Goal: Check status

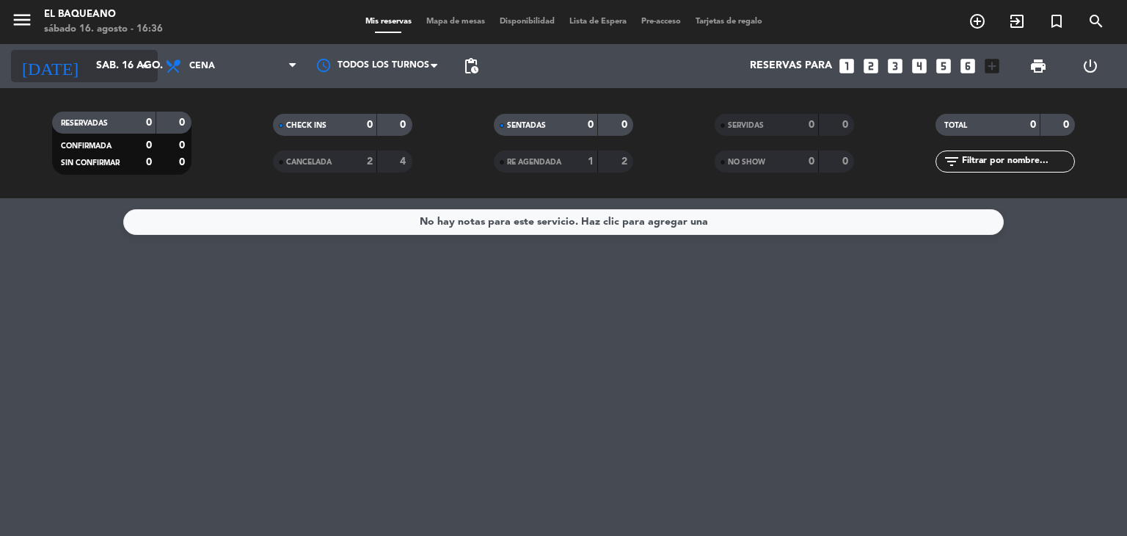
click at [144, 58] on icon "arrow_drop_down" at bounding box center [145, 66] width 18 height 18
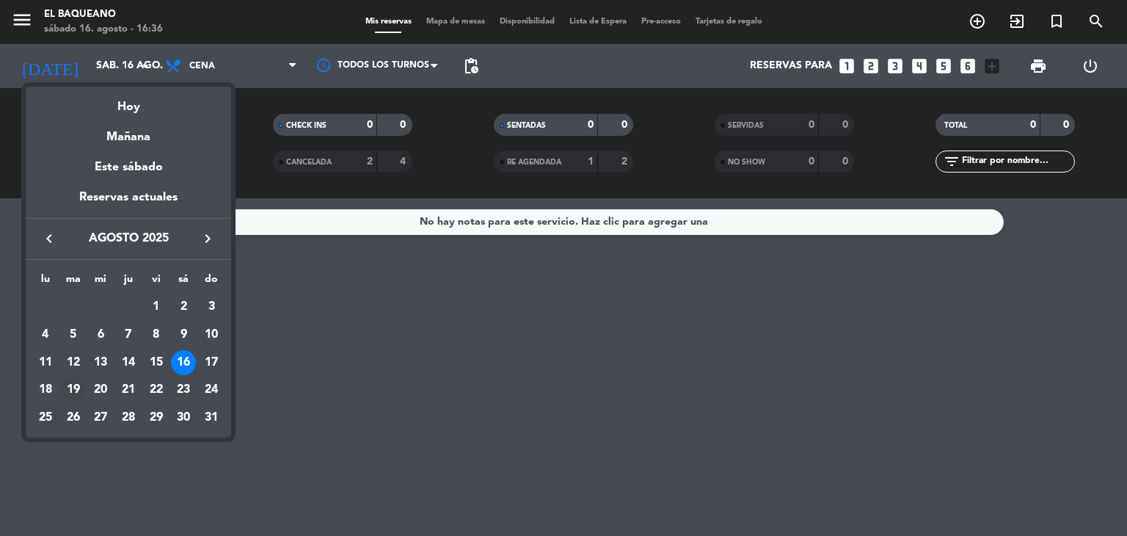
click at [70, 392] on div "19" at bounding box center [73, 389] width 25 height 25
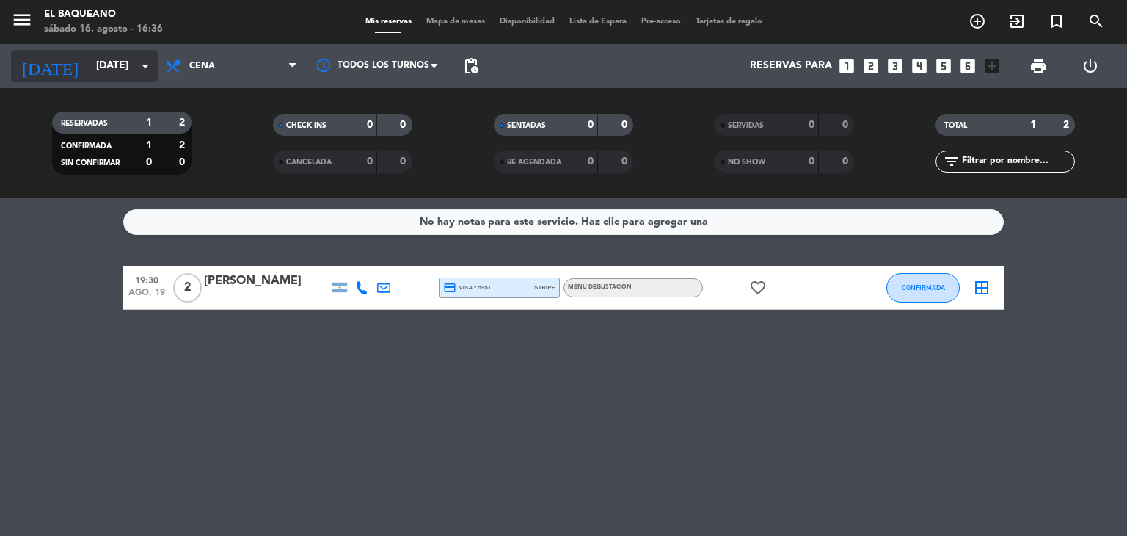
click at [123, 65] on input "[DATE]" at bounding box center [158, 66] width 139 height 26
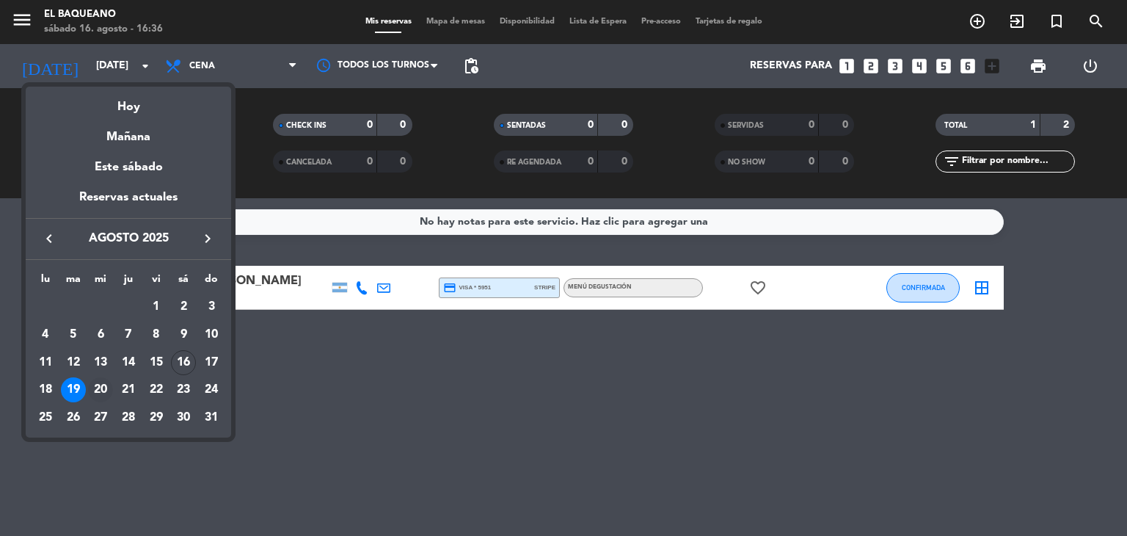
click at [108, 390] on div "20" at bounding box center [100, 389] width 25 height 25
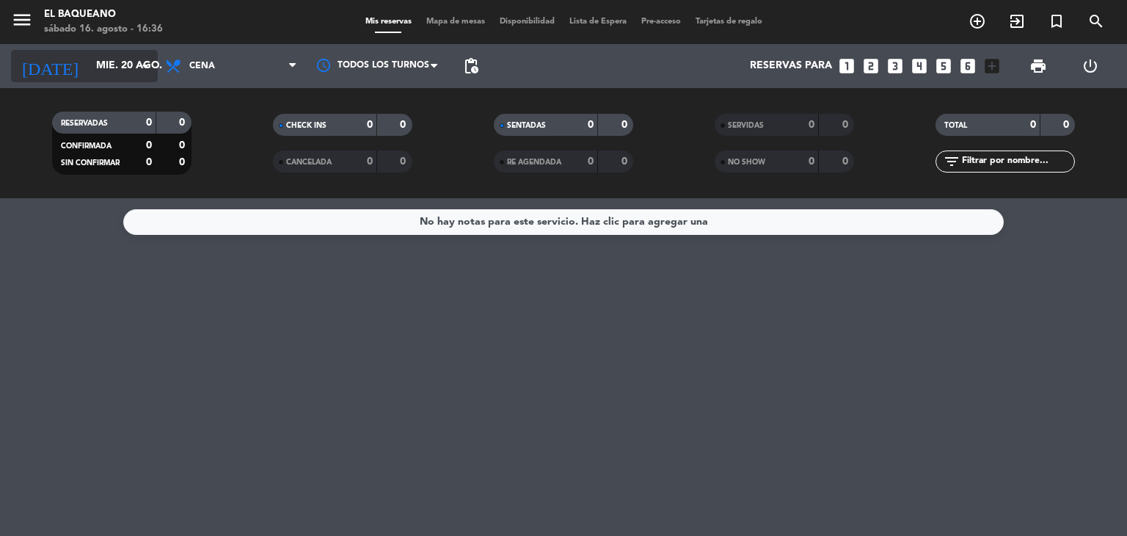
click at [112, 62] on input "mié. 20 ago." at bounding box center [158, 66] width 139 height 26
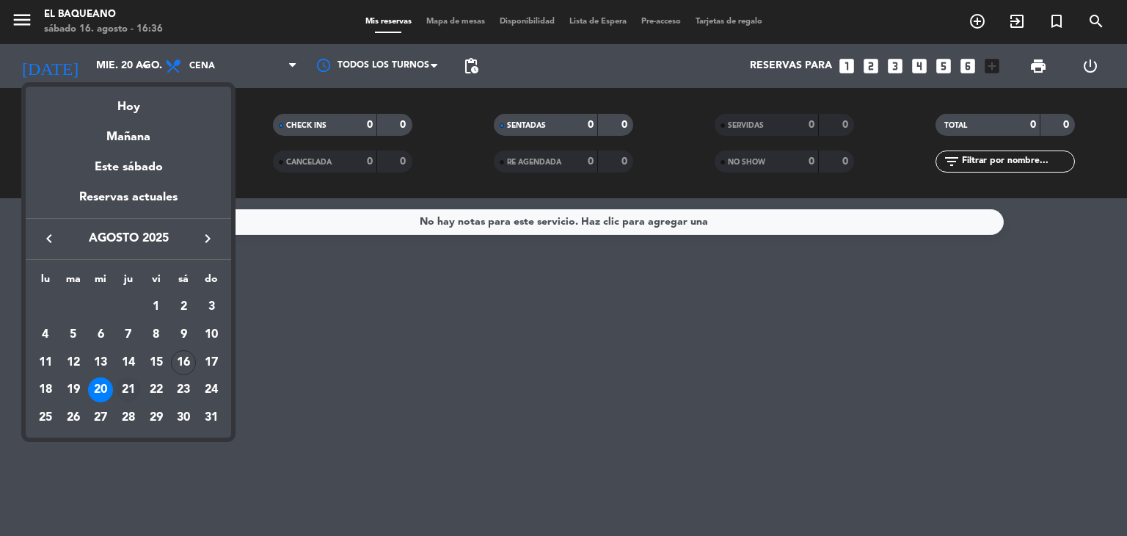
click at [122, 387] on div "21" at bounding box center [128, 389] width 25 height 25
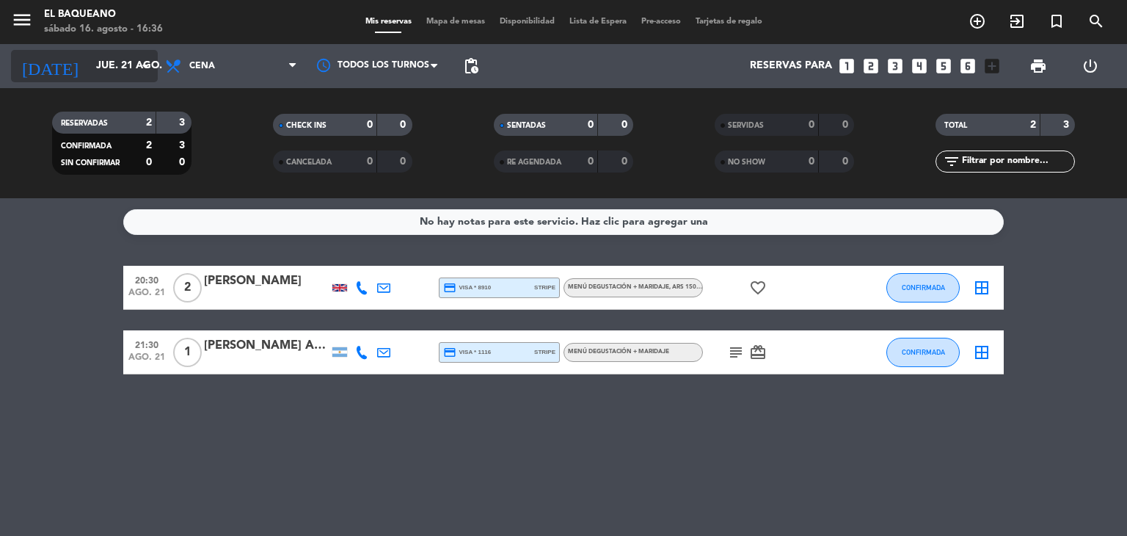
click at [111, 68] on input "jue. 21 ago." at bounding box center [158, 66] width 139 height 26
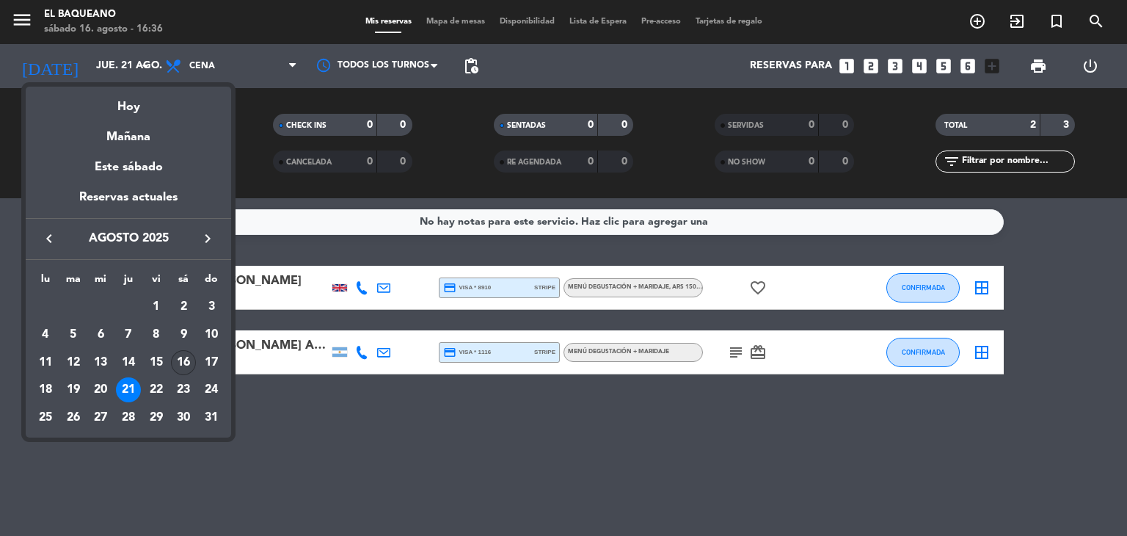
click at [181, 362] on div "16" at bounding box center [183, 362] width 25 height 25
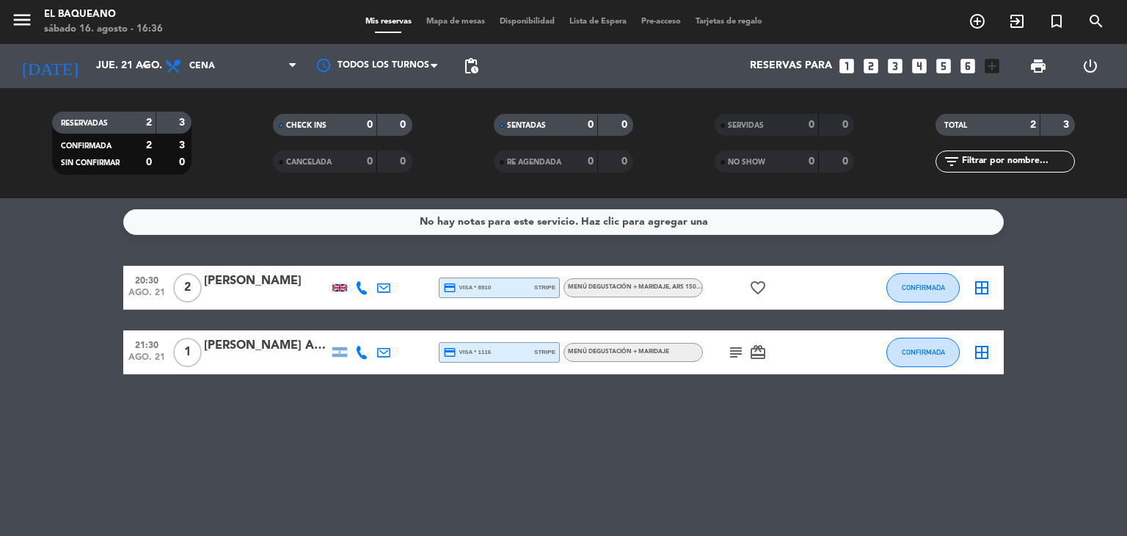
type input "sáb. 16 ago."
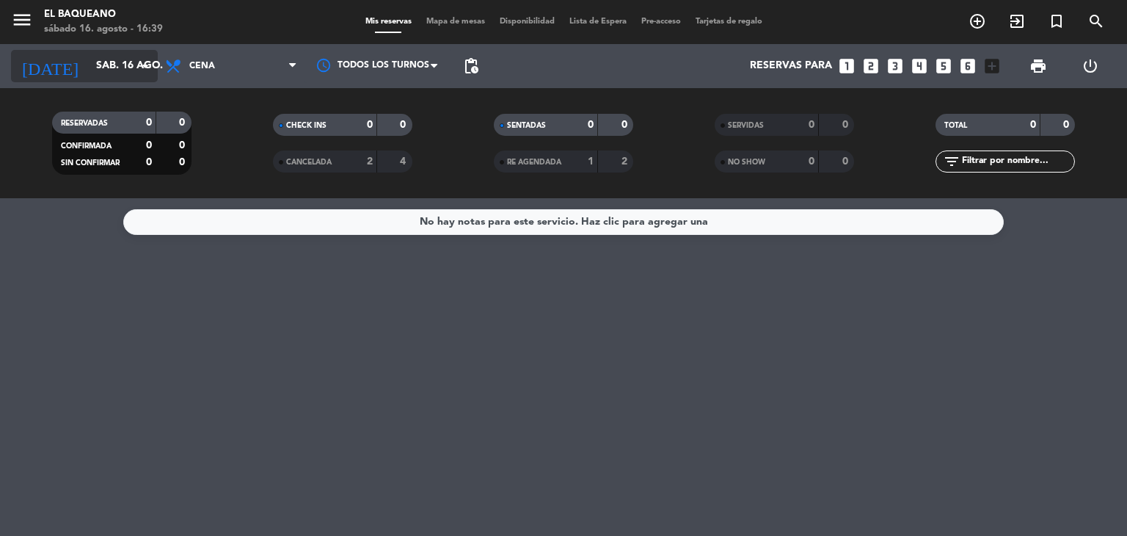
click at [138, 76] on input "sáb. 16 ago." at bounding box center [158, 66] width 139 height 26
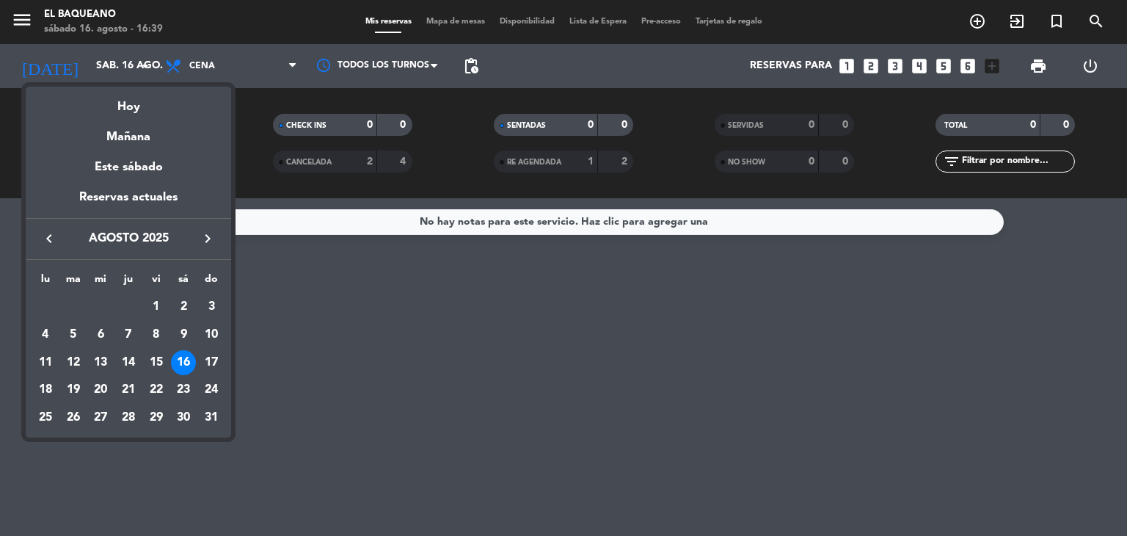
click at [185, 373] on div "16" at bounding box center [183, 362] width 25 height 25
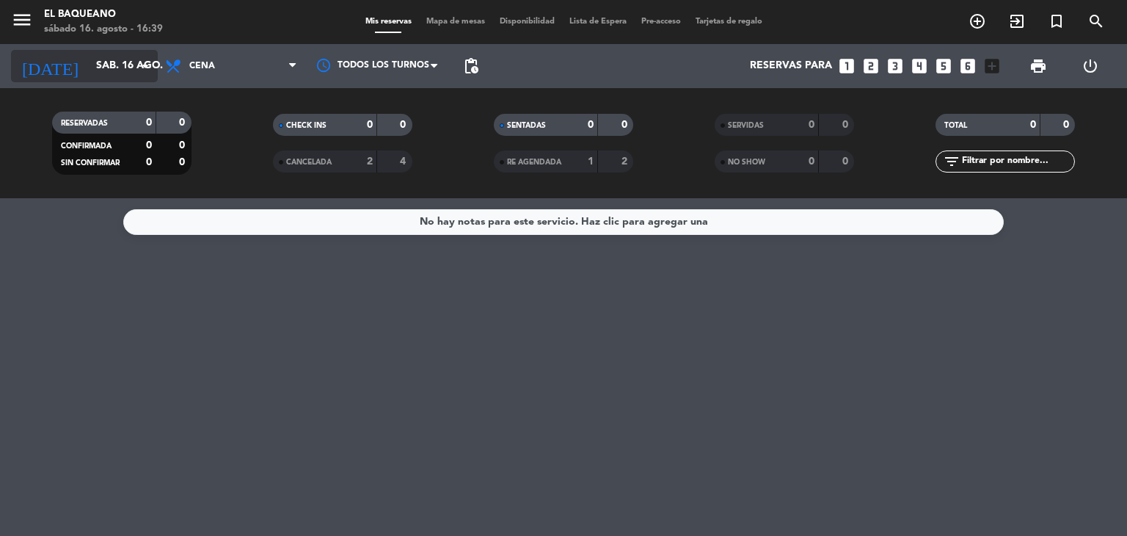
click at [89, 59] on input "sáb. 16 ago." at bounding box center [158, 66] width 139 height 26
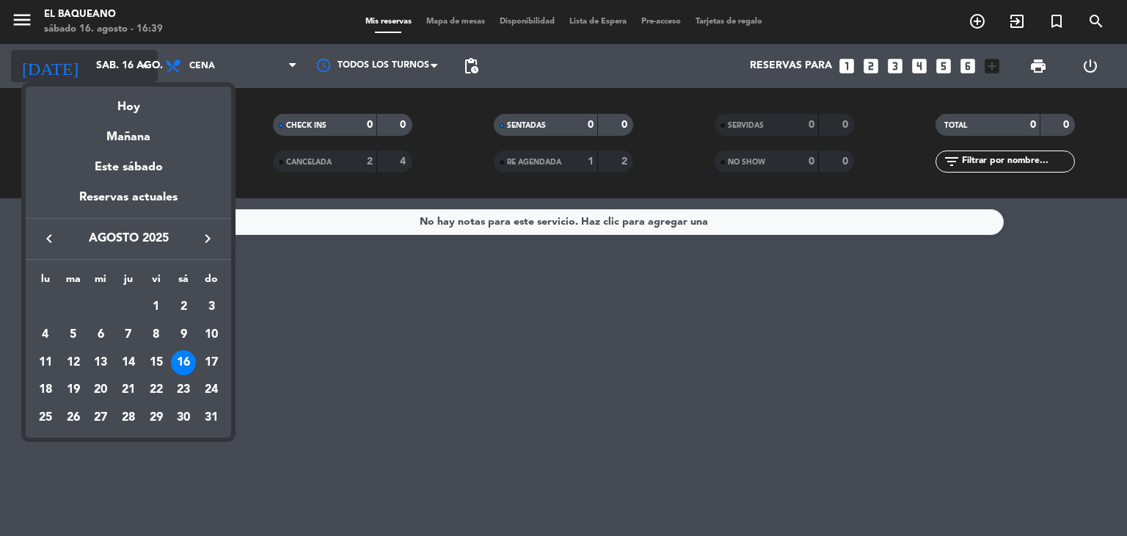
click at [87, 59] on div at bounding box center [563, 268] width 1127 height 536
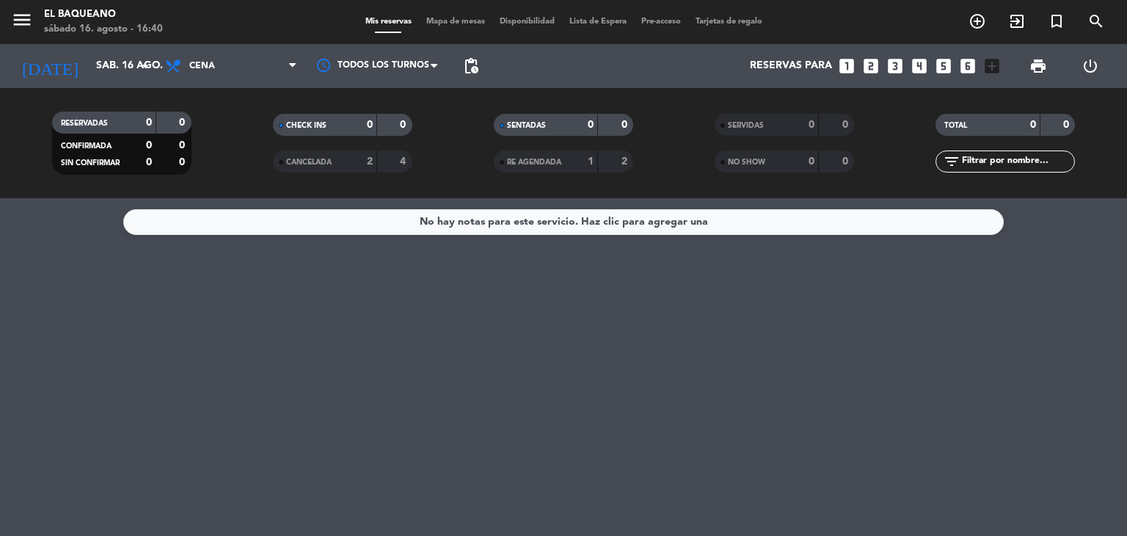
click at [334, 169] on div "CANCELADA" at bounding box center [311, 161] width 68 height 17
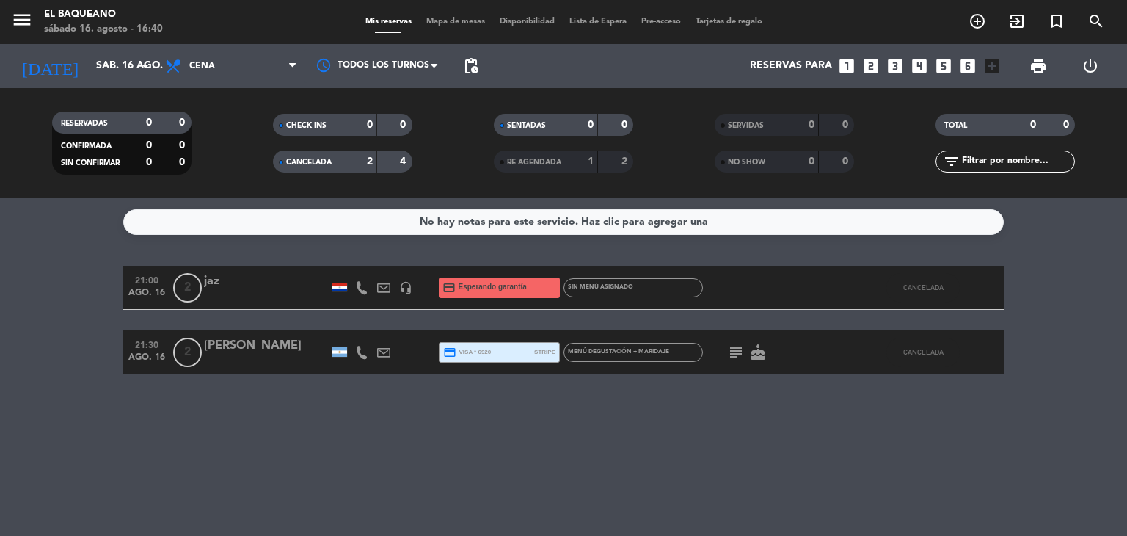
click at [756, 352] on icon "cake" at bounding box center [758, 352] width 18 height 18
click at [739, 355] on icon "subject" at bounding box center [736, 352] width 18 height 18
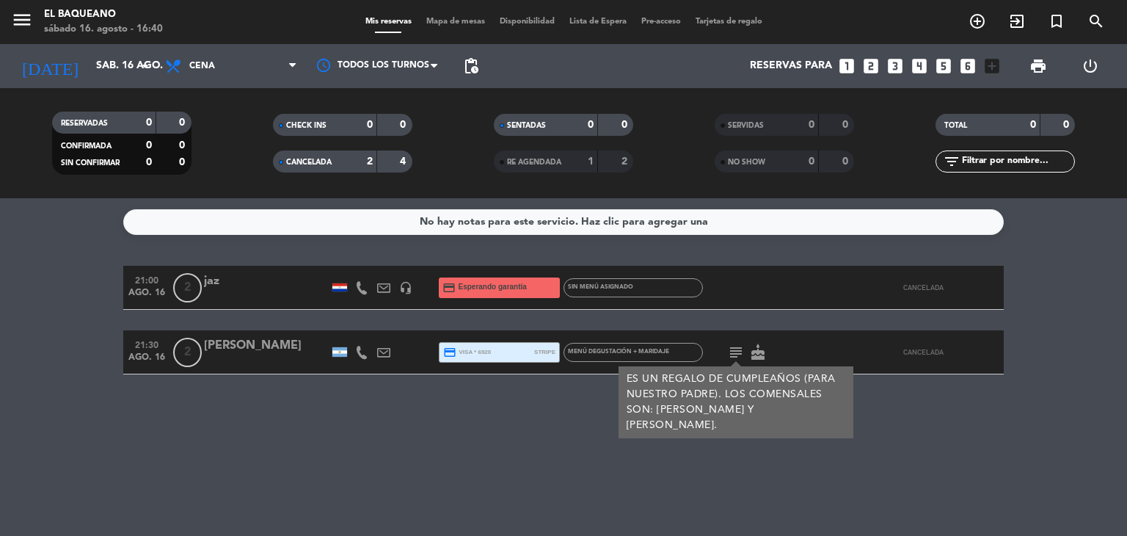
click at [742, 356] on icon "subject" at bounding box center [736, 352] width 18 height 18
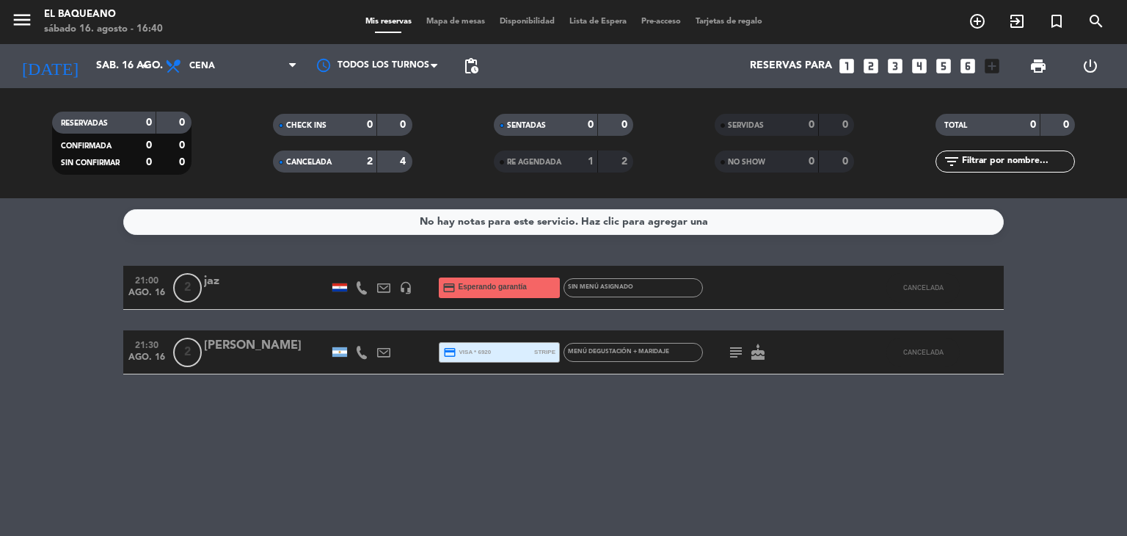
click at [332, 164] on span "CANCELADA" at bounding box center [308, 161] width 45 height 7
click at [337, 106] on div "CHECK INS 0 0 CANCELADA 2 4" at bounding box center [342, 143] width 221 height 81
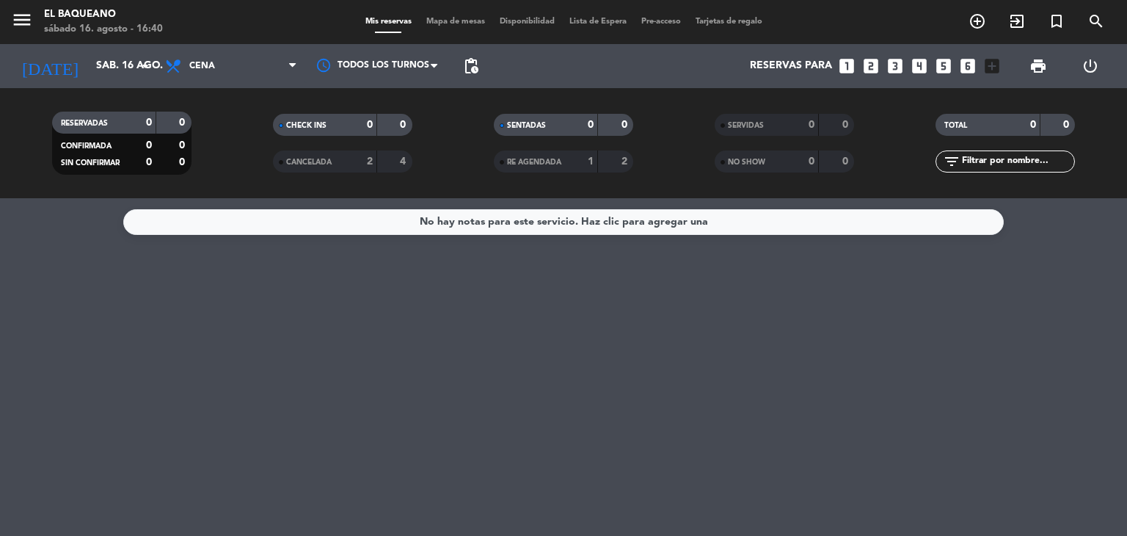
click at [554, 125] on div "SENTADAS" at bounding box center [531, 125] width 68 height 17
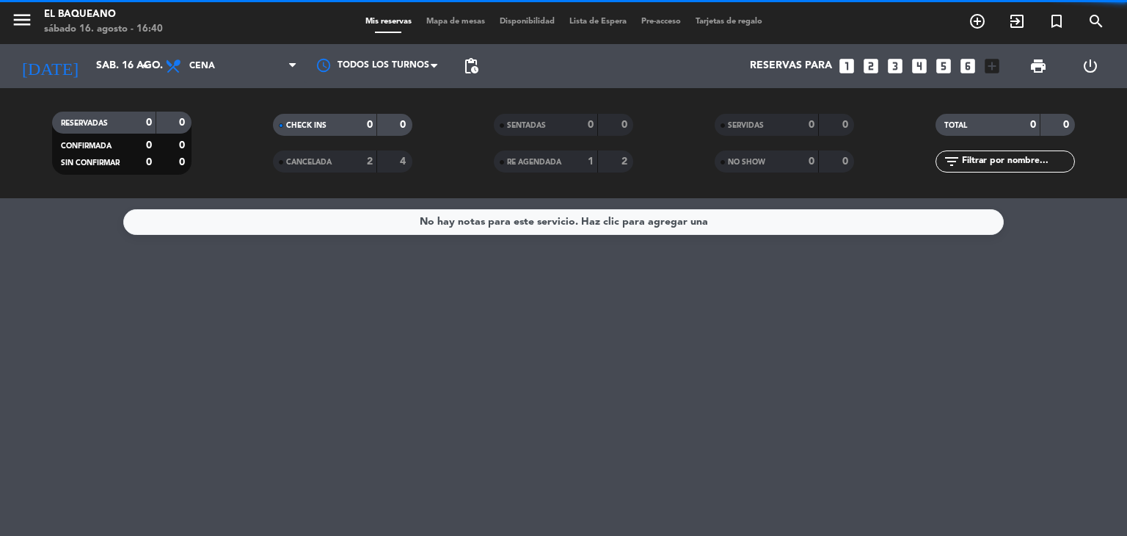
click at [543, 162] on span "RE AGENDADA" at bounding box center [534, 161] width 54 height 7
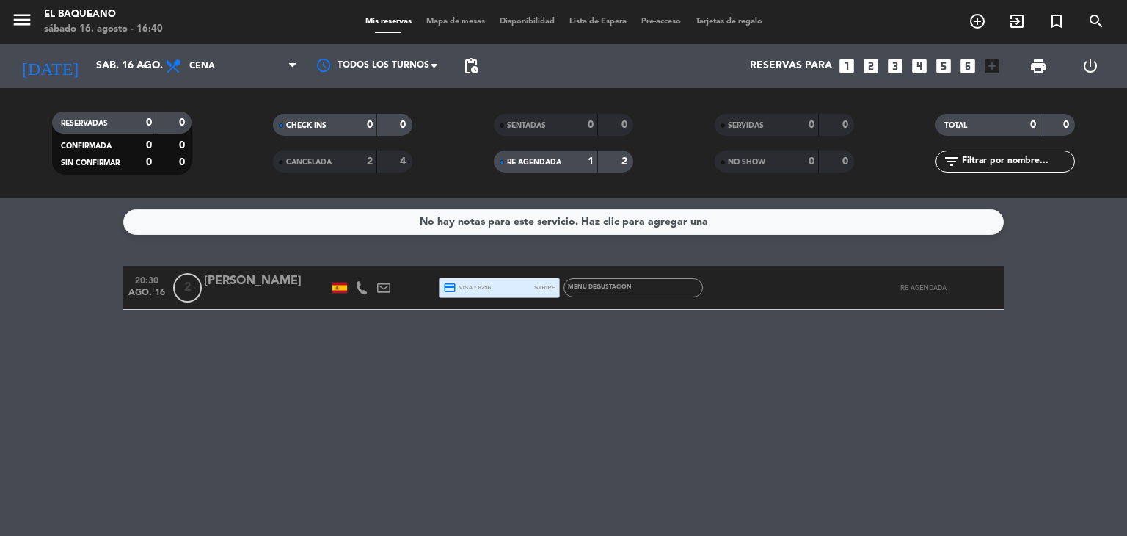
click at [551, 164] on span "RE AGENDADA" at bounding box center [534, 161] width 54 height 7
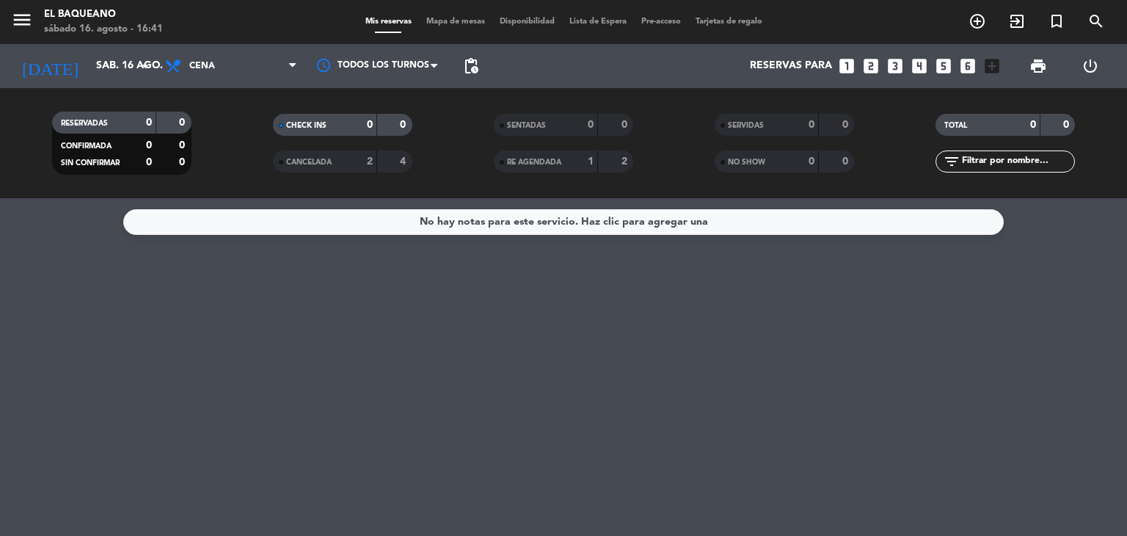
click at [349, 156] on div "2" at bounding box center [357, 161] width 29 height 17
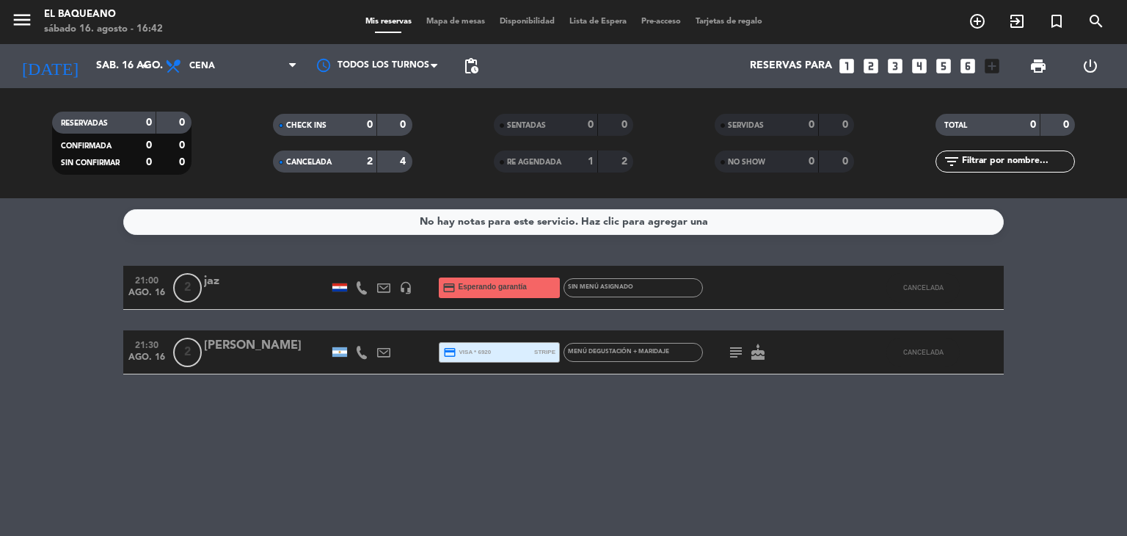
click at [331, 168] on div "CANCELADA" at bounding box center [311, 161] width 68 height 17
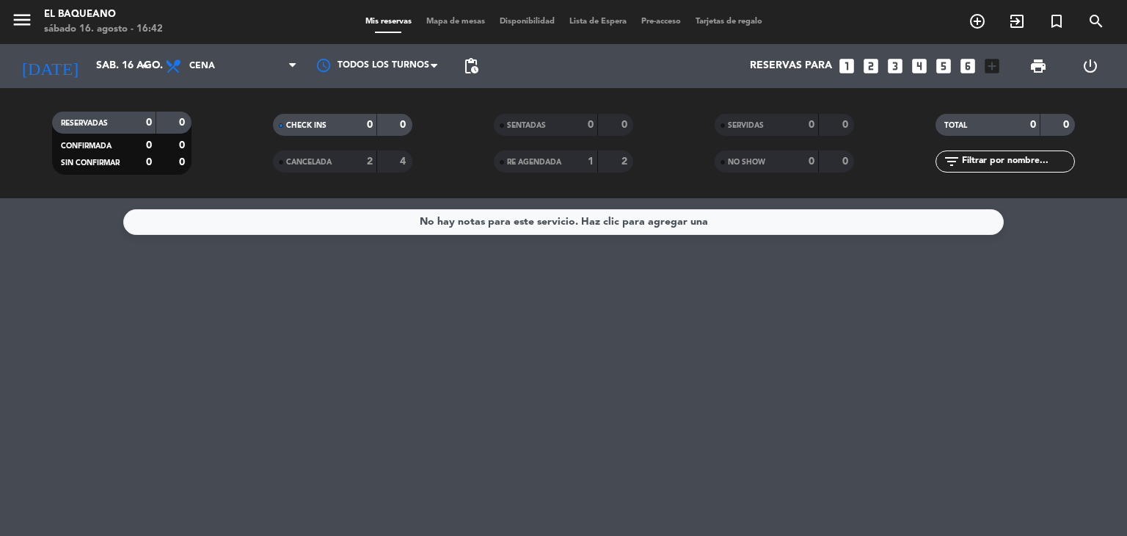
click at [542, 160] on span "RE AGENDADA" at bounding box center [534, 161] width 54 height 7
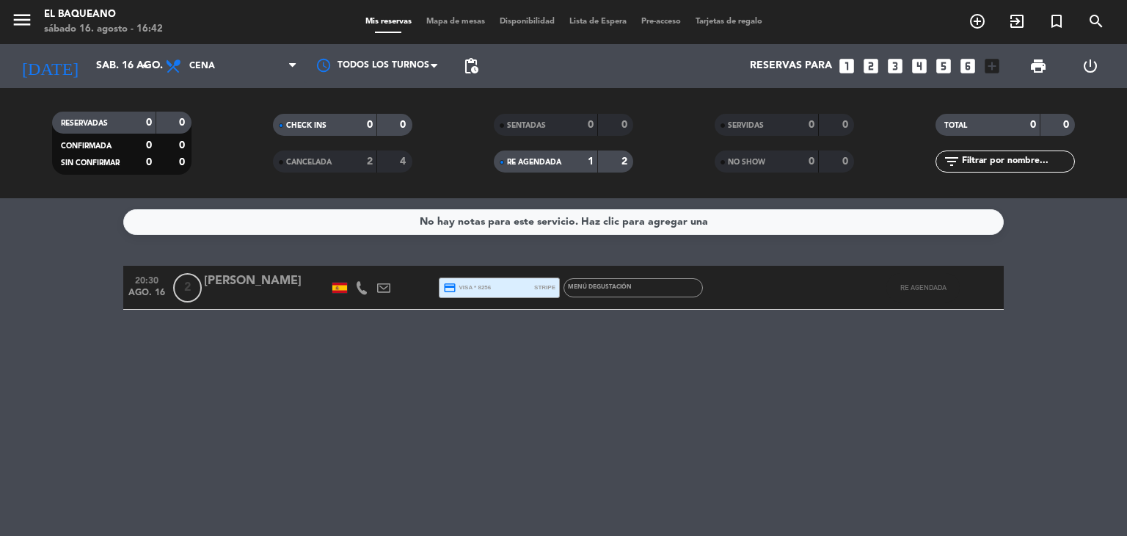
click at [522, 158] on span "RE AGENDADA" at bounding box center [534, 161] width 54 height 7
